Goal: Task Accomplishment & Management: Use online tool/utility

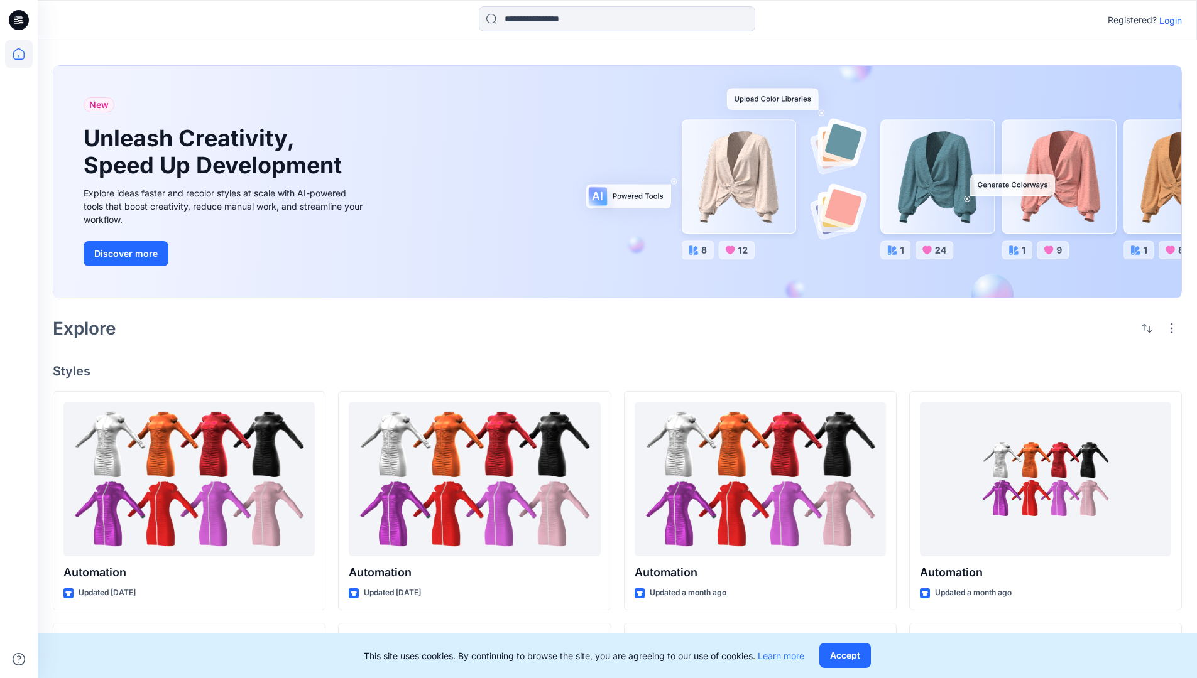
click at [1167, 20] on p "Login" at bounding box center [1170, 20] width 23 height 13
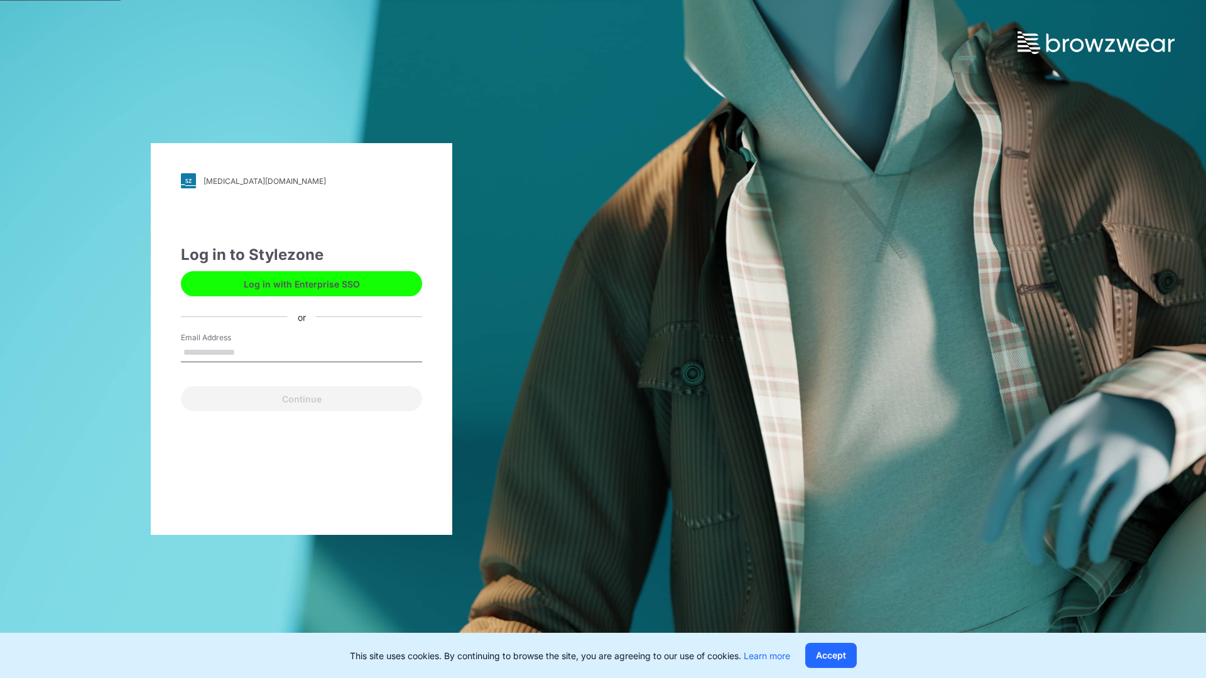
click at [248, 352] on input "Email Address" at bounding box center [301, 353] width 241 height 19
type input "**********"
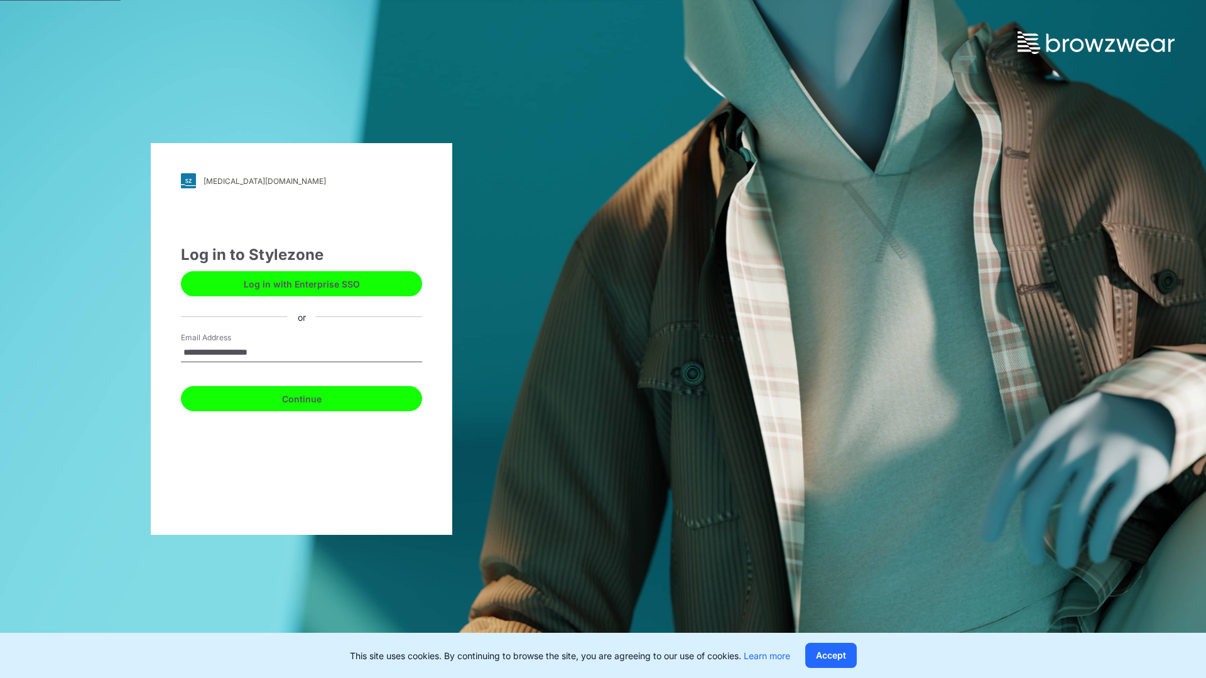
click at [315, 397] on button "Continue" at bounding box center [301, 398] width 241 height 25
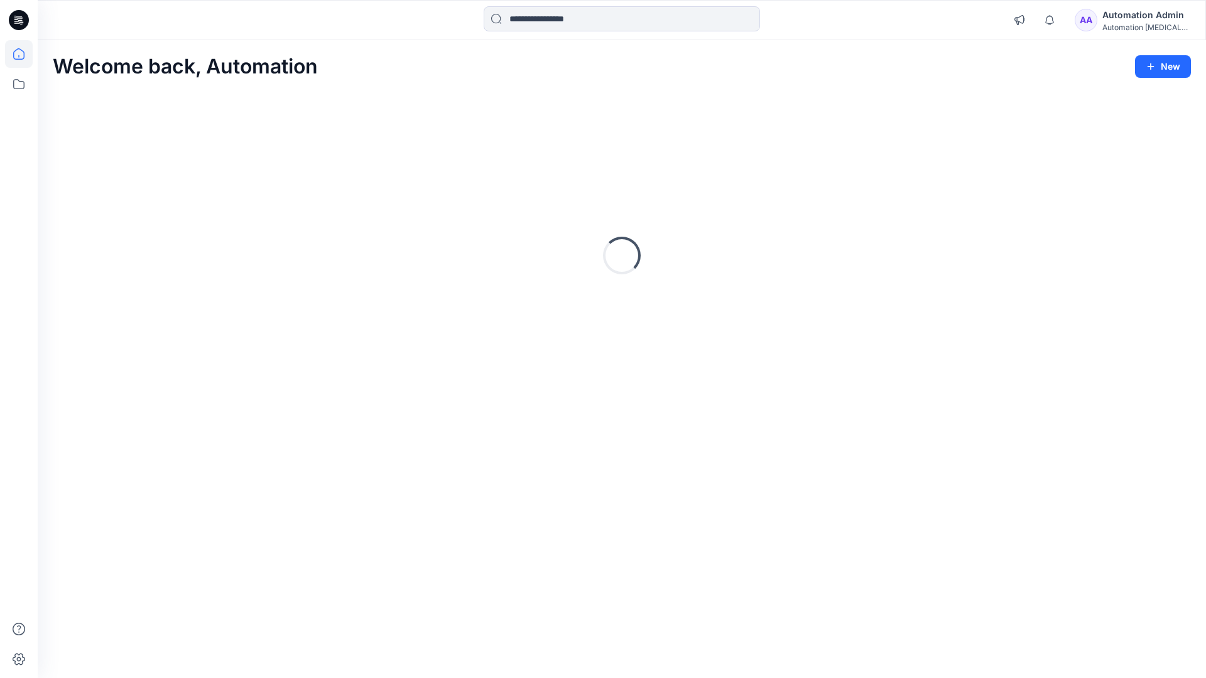
click at [24, 54] on icon at bounding box center [18, 53] width 11 height 11
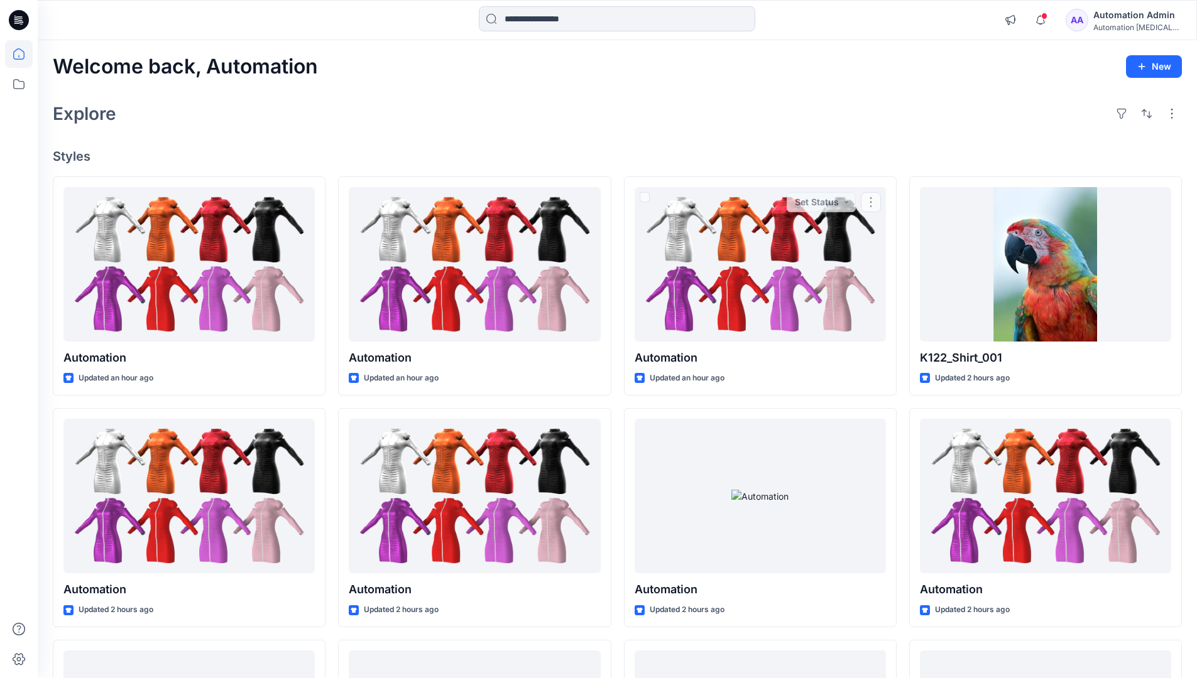
click at [1109, 20] on div "Automation Admin" at bounding box center [1137, 15] width 88 height 15
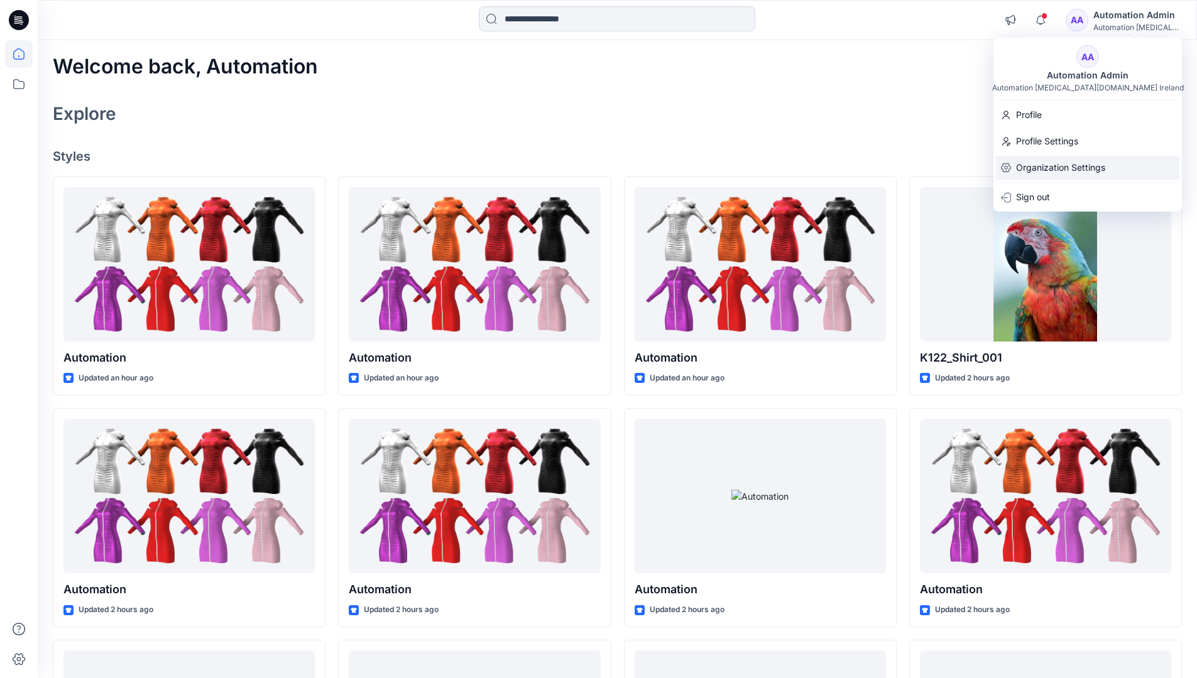
click at [1048, 166] on p "Organization Settings" at bounding box center [1060, 168] width 89 height 24
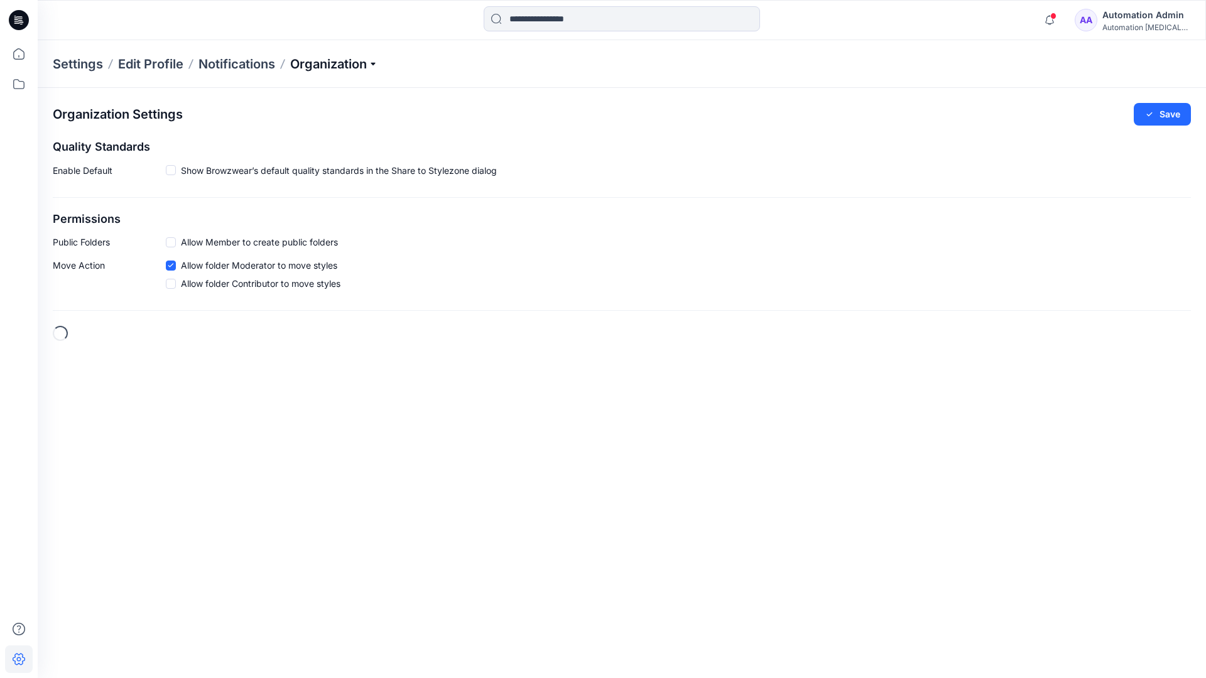
click at [376, 65] on p "Organization" at bounding box center [334, 64] width 88 height 18
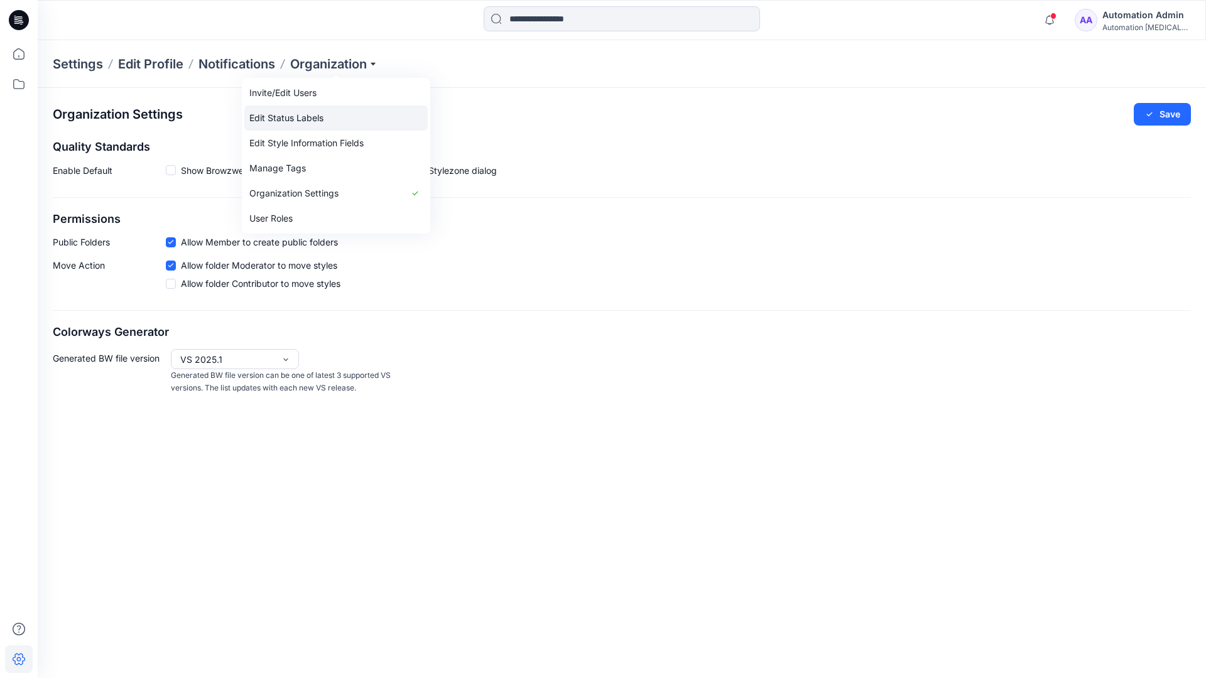
click at [308, 114] on link "Edit Status Labels" at bounding box center [335, 118] width 183 height 25
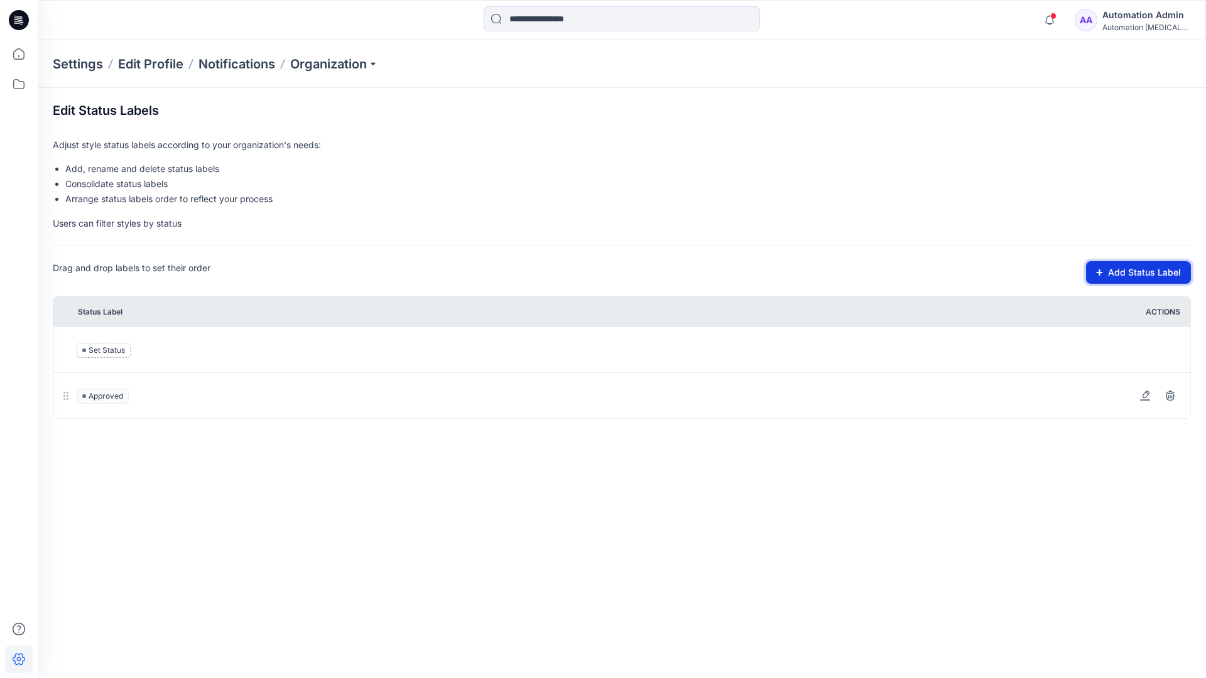
click at [1106, 276] on button "Add Status Label" at bounding box center [1138, 272] width 105 height 23
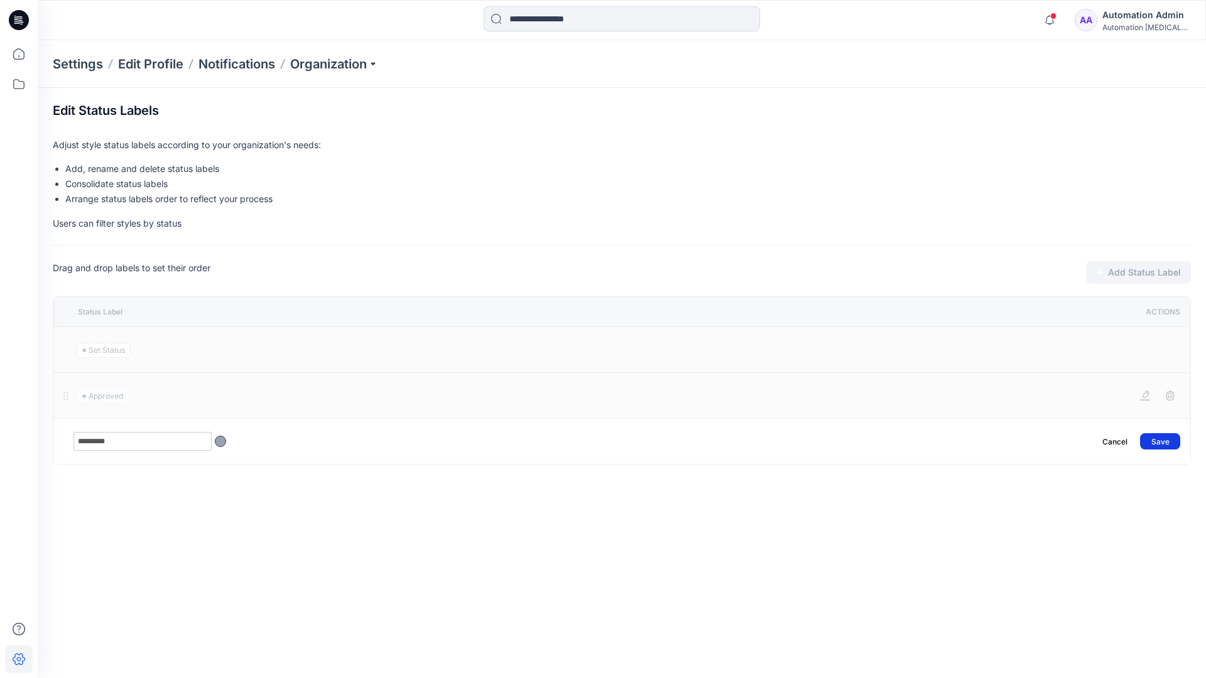
type input "*********"
click at [1167, 436] on button "Save" at bounding box center [1160, 441] width 40 height 16
click at [19, 52] on icon at bounding box center [19, 54] width 28 height 28
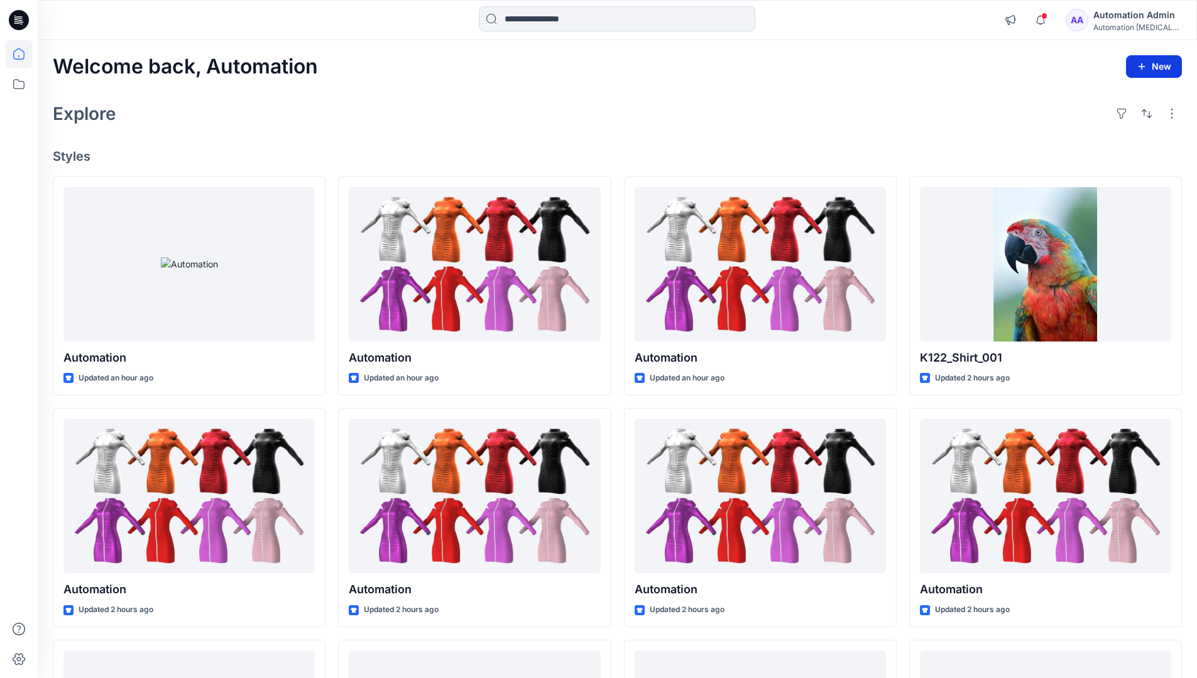
click at [1143, 60] on button "New" at bounding box center [1154, 66] width 56 height 23
click at [1113, 97] on p "New Style" at bounding box center [1115, 97] width 42 height 15
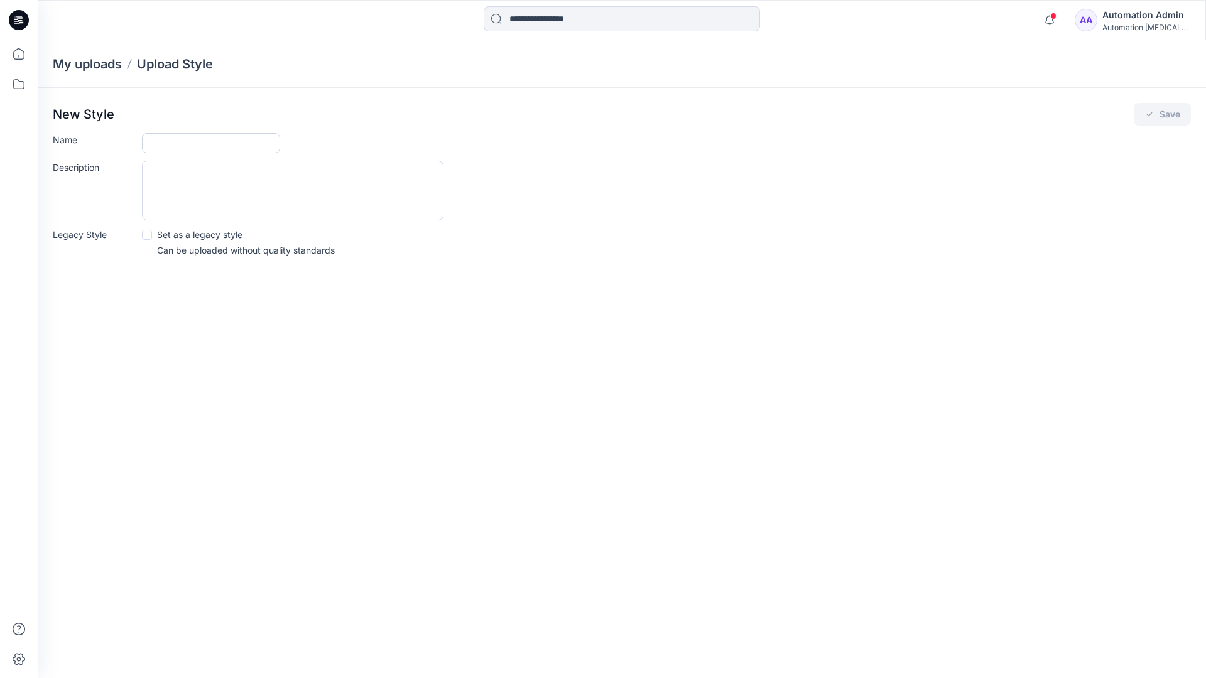
click at [171, 146] on input "Name" at bounding box center [211, 143] width 138 height 20
type input "**********"
click at [1165, 114] on button "Save" at bounding box center [1162, 114] width 57 height 23
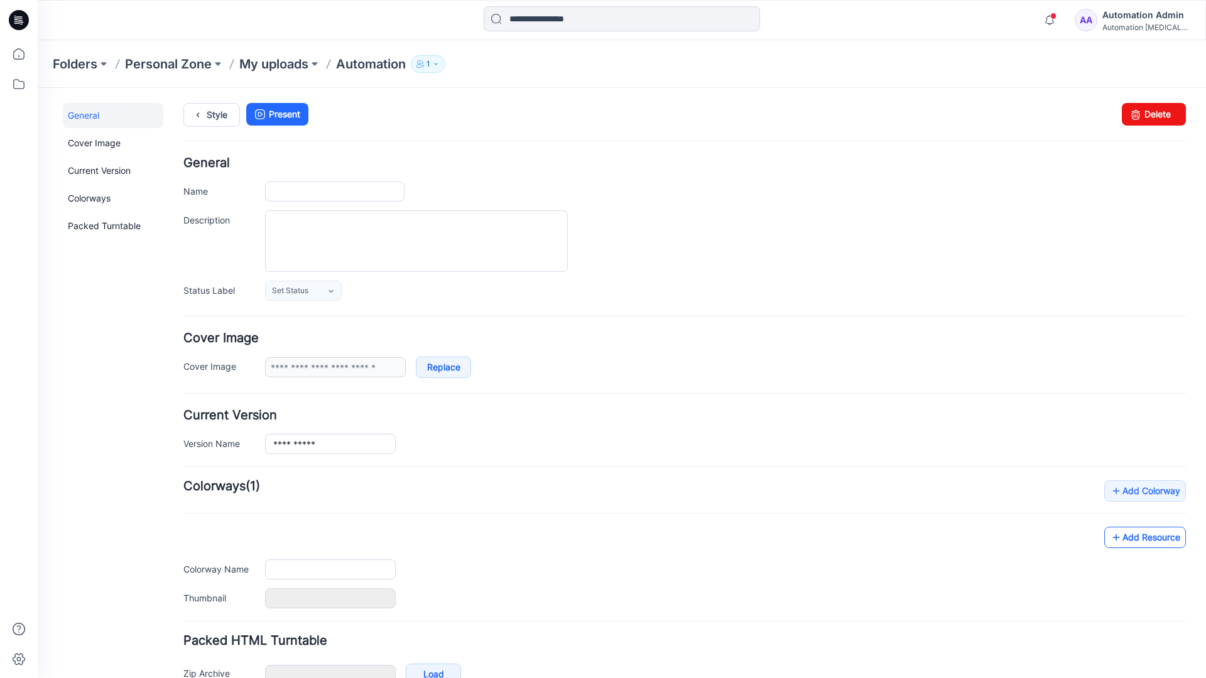
click at [1155, 541] on link "Add Resource" at bounding box center [1145, 537] width 82 height 21
type input "**********"
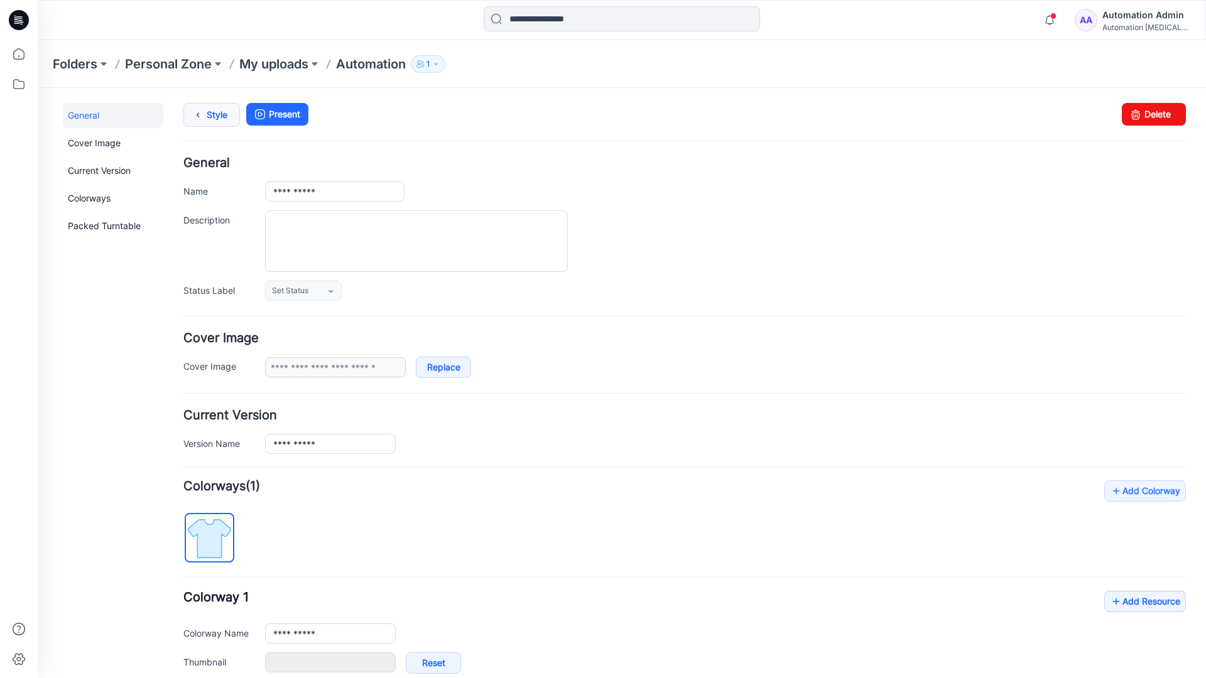
click at [213, 113] on link "Style" at bounding box center [211, 115] width 57 height 24
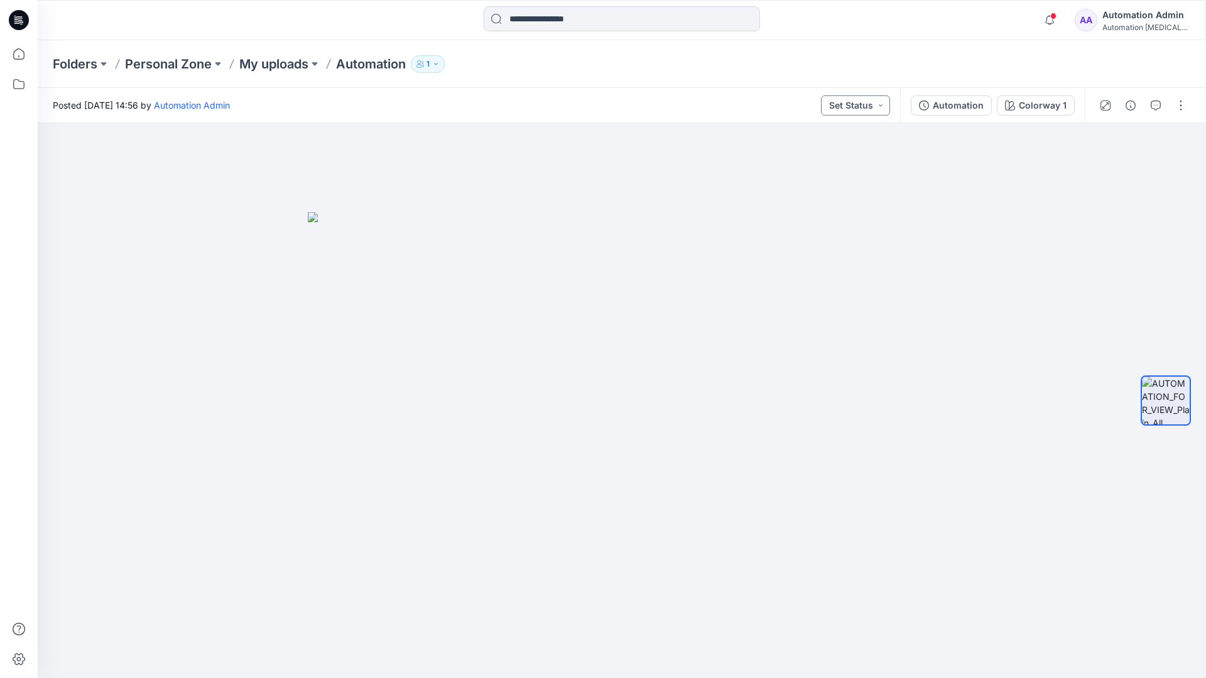
click at [869, 105] on button "Set Status" at bounding box center [855, 105] width 69 height 20
click at [872, 104] on button "Set Status" at bounding box center [855, 105] width 69 height 20
click at [826, 158] on p "Approved" at bounding box center [826, 164] width 41 height 16
click at [868, 102] on button "Approved" at bounding box center [856, 105] width 68 height 20
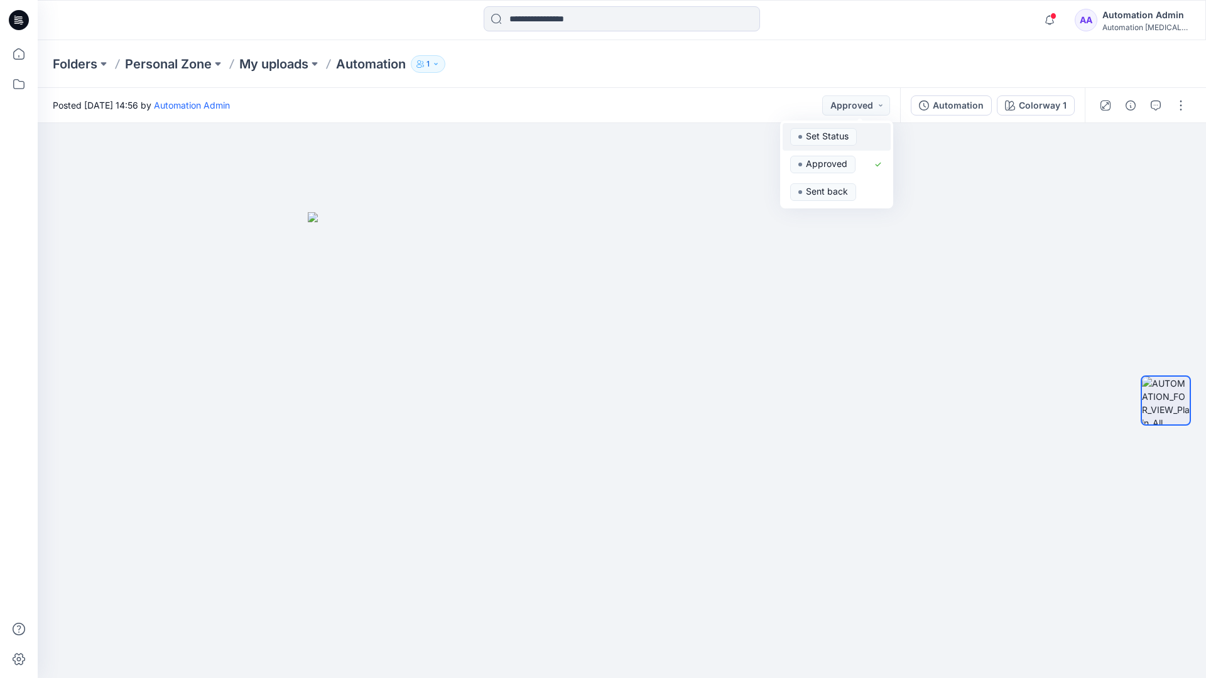
click at [854, 129] on span "Set Status" at bounding box center [823, 137] width 67 height 18
click at [962, 109] on div "Automation" at bounding box center [958, 106] width 51 height 14
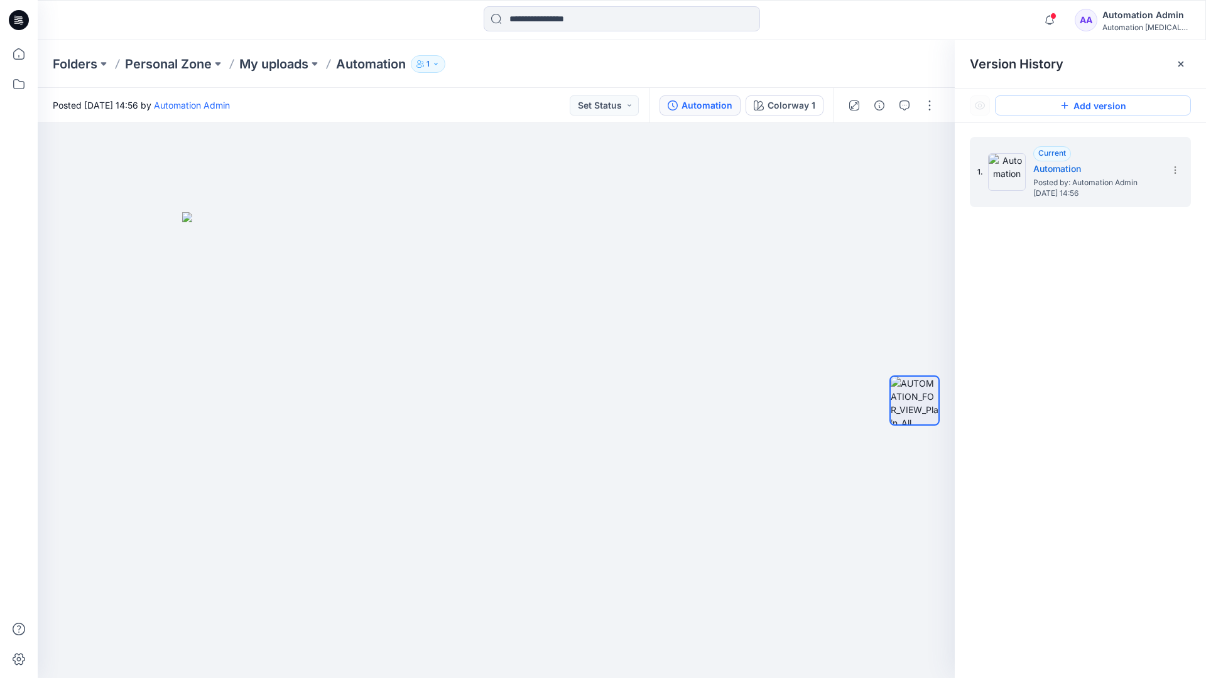
click at [1080, 106] on button "Add version" at bounding box center [1093, 105] width 196 height 20
click at [1172, 172] on icon at bounding box center [1175, 170] width 10 height 10
